Goal: Find specific page/section: Locate a particular part of the current website

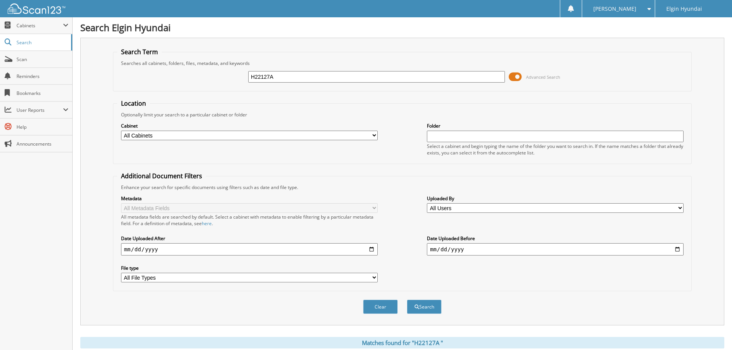
drag, startPoint x: 212, startPoint y: 79, endPoint x: 116, endPoint y: 72, distance: 95.9
click at [142, 79] on div "H22127A Advanced Search" at bounding box center [402, 76] width 570 height 21
paste input "3244"
type input "H23244"
click at [416, 307] on span "submit" at bounding box center [416, 307] width 5 height 5
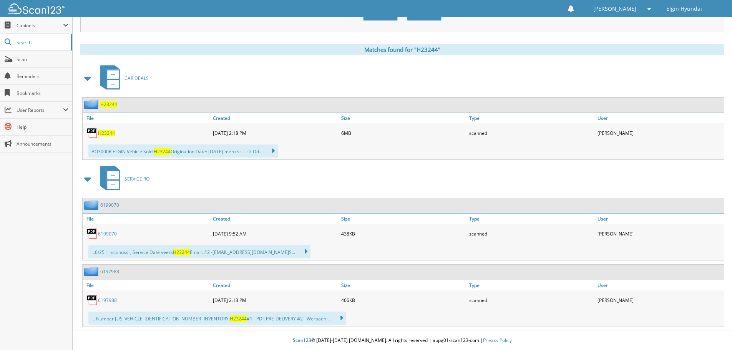
click at [108, 133] on span "H23244" at bounding box center [106, 133] width 17 height 7
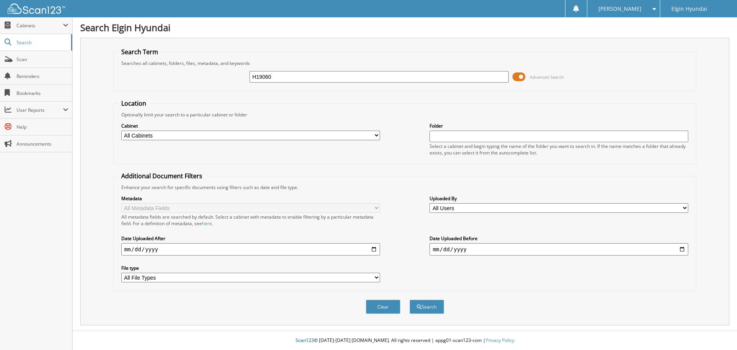
type input "H19060"
click at [430, 310] on button "Search" at bounding box center [427, 307] width 35 height 14
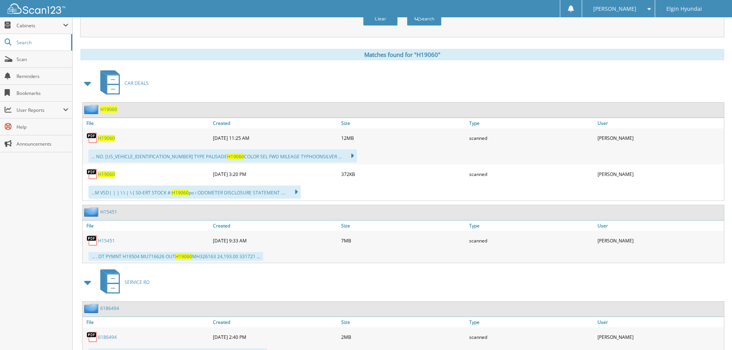
scroll to position [307, 0]
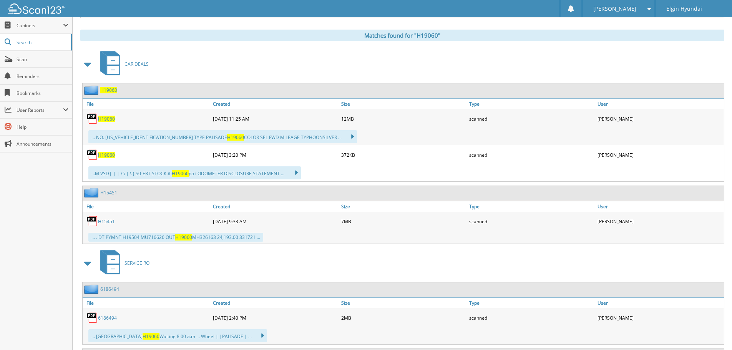
click at [105, 120] on span "H19060" at bounding box center [106, 119] width 17 height 7
